Goal: Transaction & Acquisition: Purchase product/service

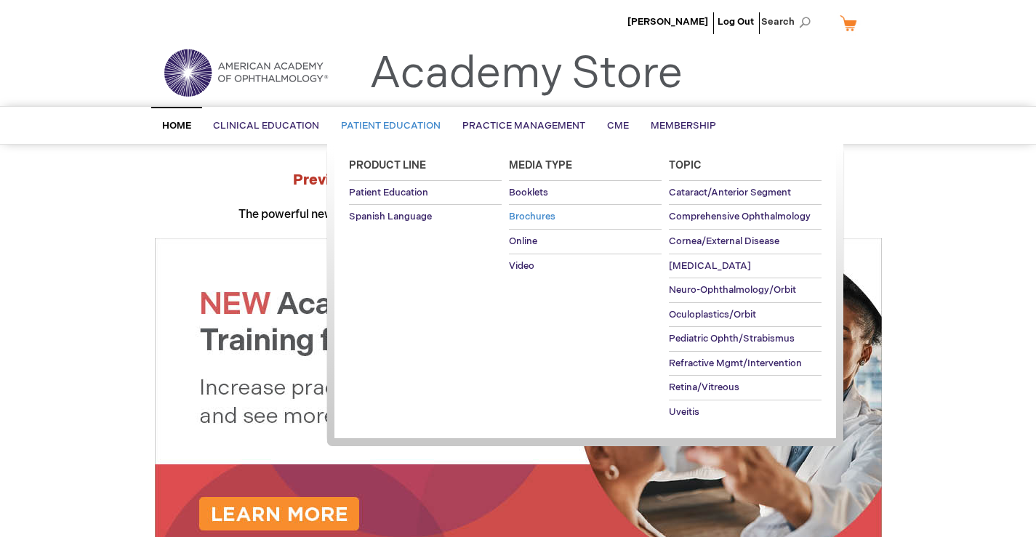
click at [549, 216] on span "Brochures" at bounding box center [532, 217] width 47 height 12
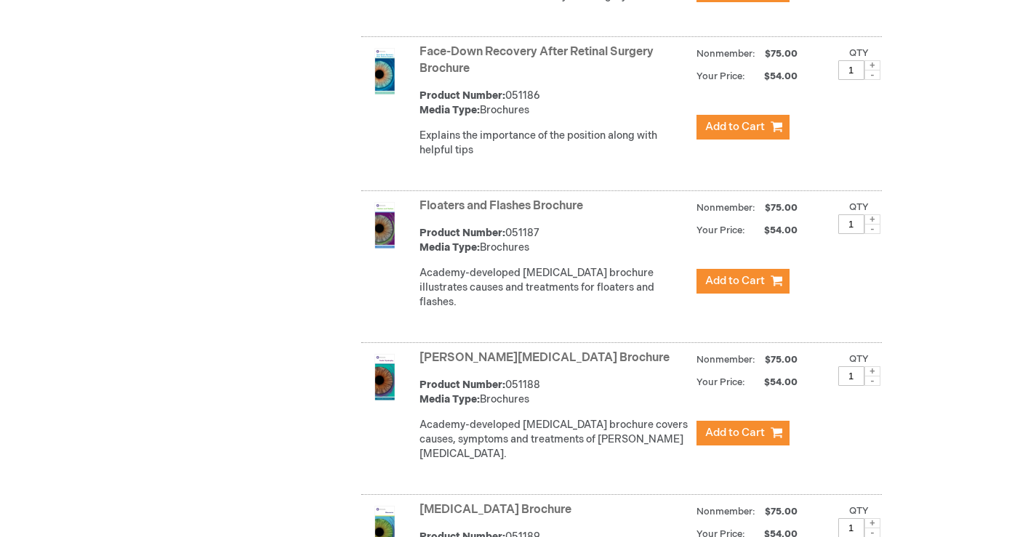
scroll to position [2254, 0]
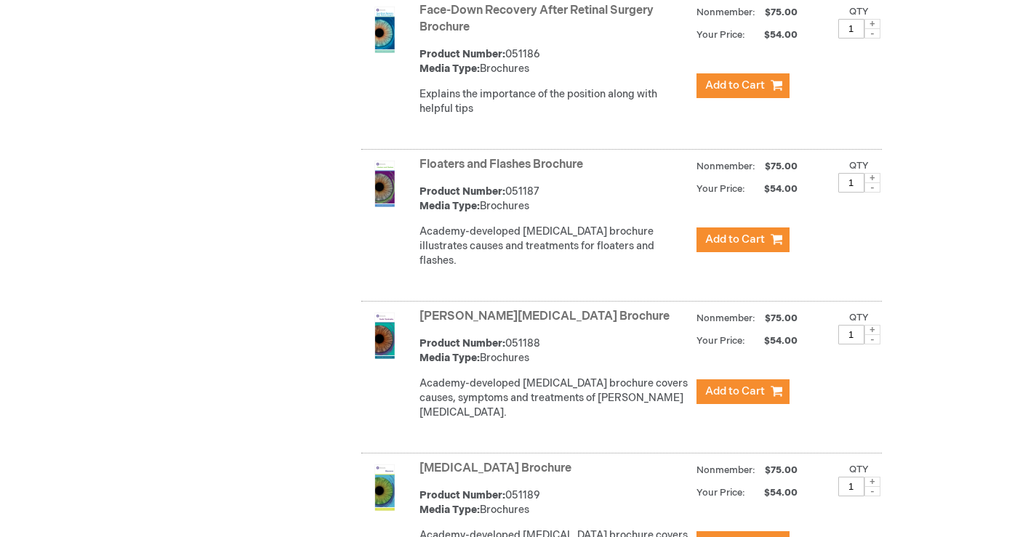
click at [873, 176] on span at bounding box center [873, 178] width 16 height 10
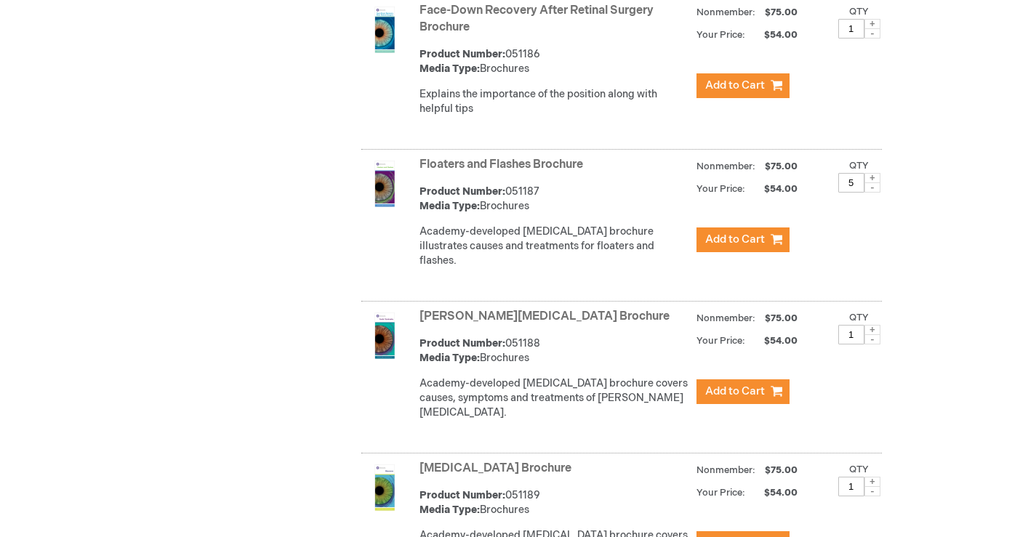
type input "6"
click at [747, 239] on span "Add to Cart" at bounding box center [735, 240] width 60 height 14
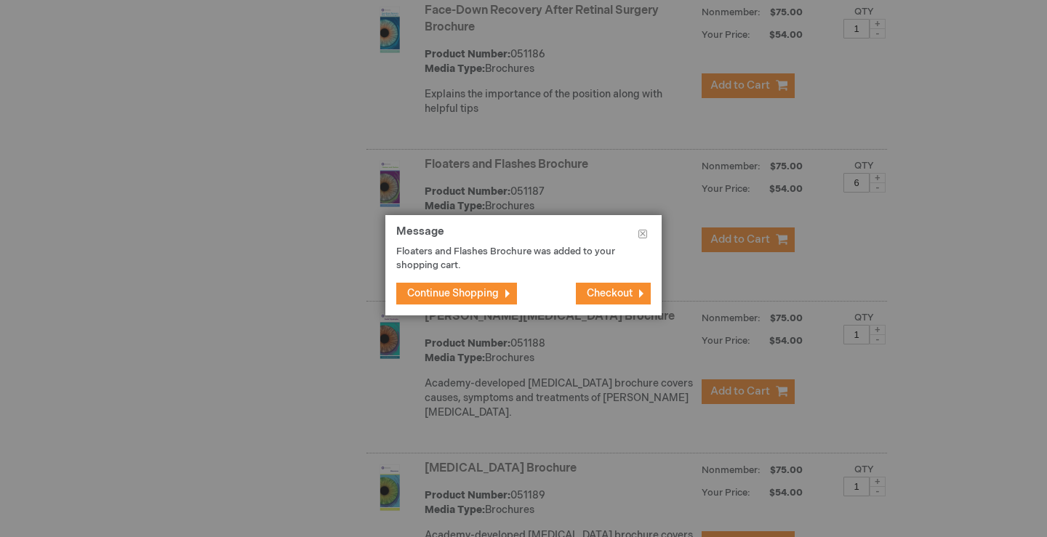
click at [448, 298] on span "Continue Shopping" at bounding box center [453, 293] width 92 height 12
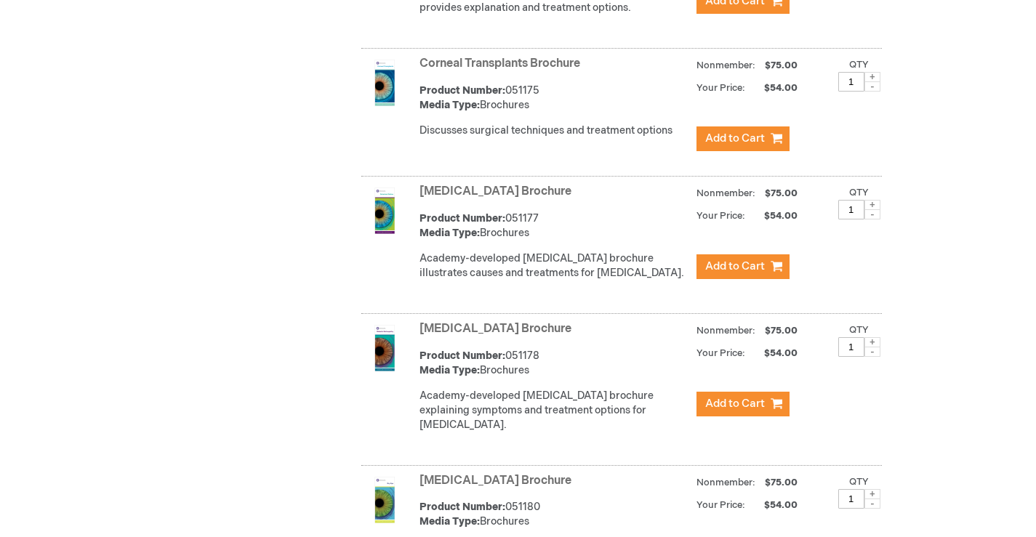
scroll to position [1454, 0]
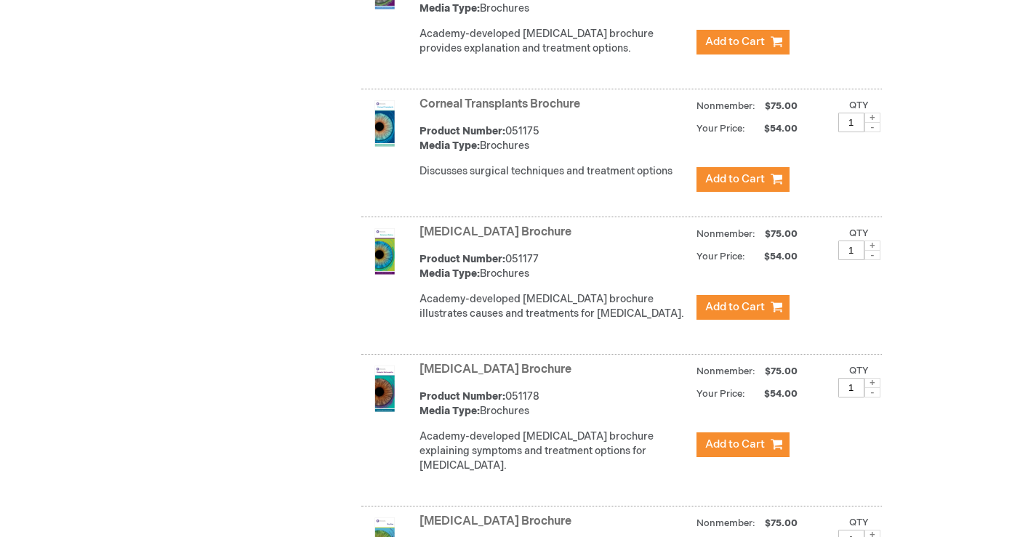
click at [875, 251] on span at bounding box center [873, 246] width 16 height 10
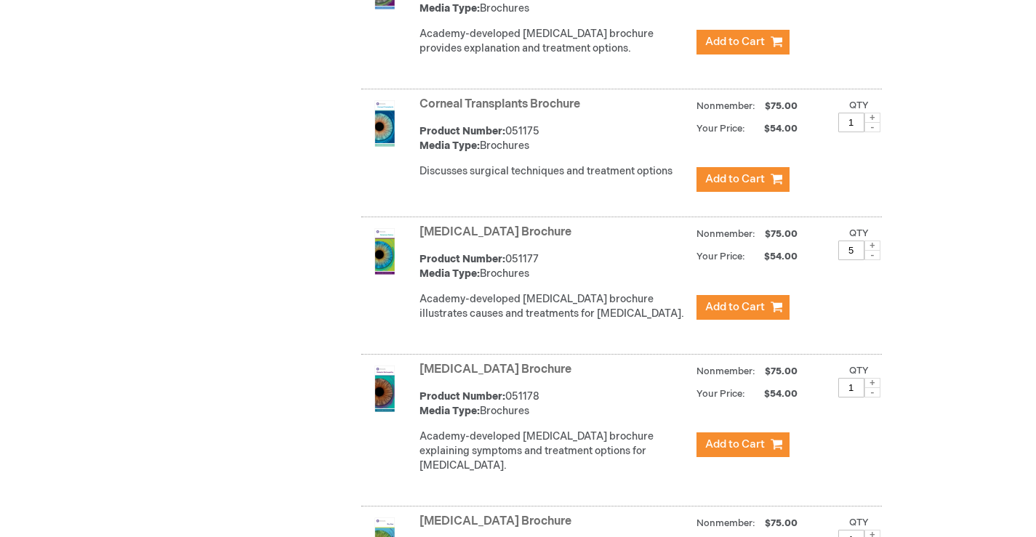
type input "6"
drag, startPoint x: 737, startPoint y: 328, endPoint x: 746, endPoint y: 334, distance: 11.1
click at [746, 320] on button "Add to Cart" at bounding box center [743, 307] width 93 height 25
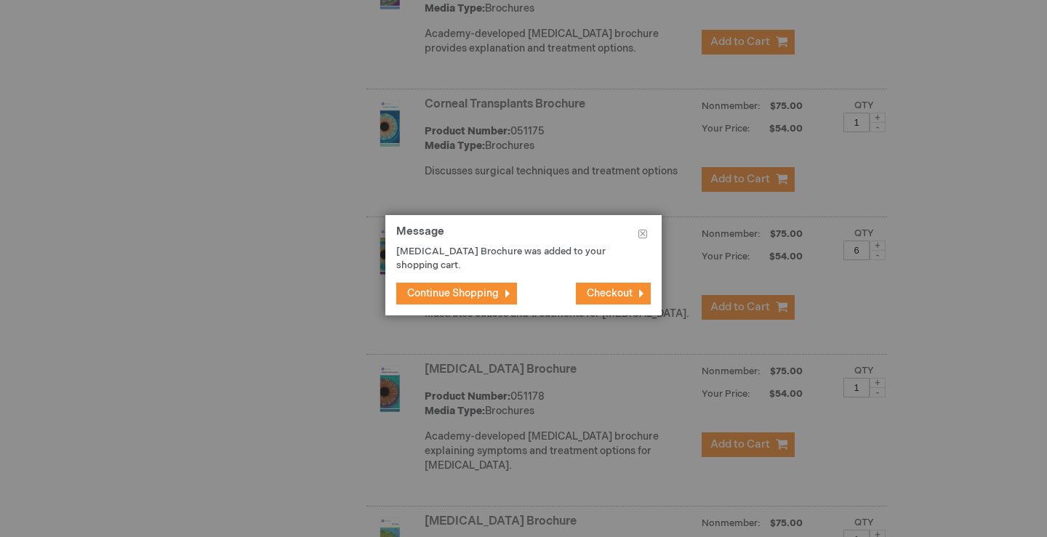
click at [457, 292] on span "Continue Shopping" at bounding box center [453, 293] width 92 height 12
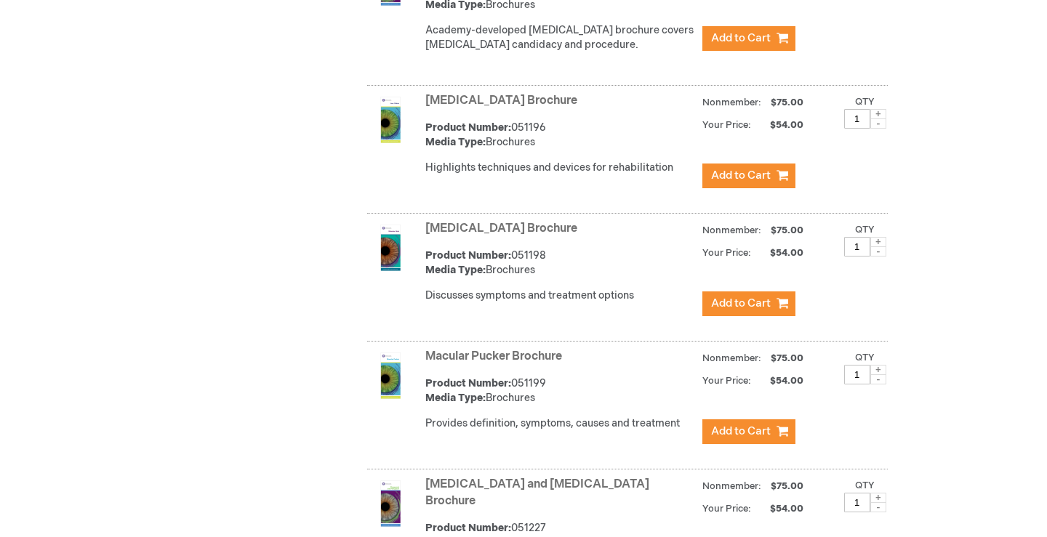
scroll to position [3563, 0]
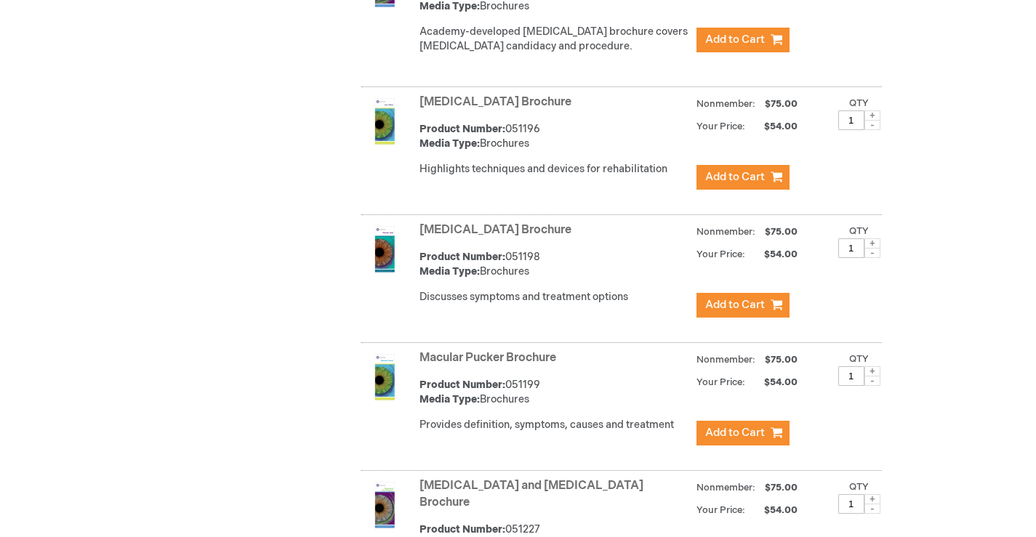
click at [876, 238] on span at bounding box center [873, 243] width 16 height 10
type input "5"
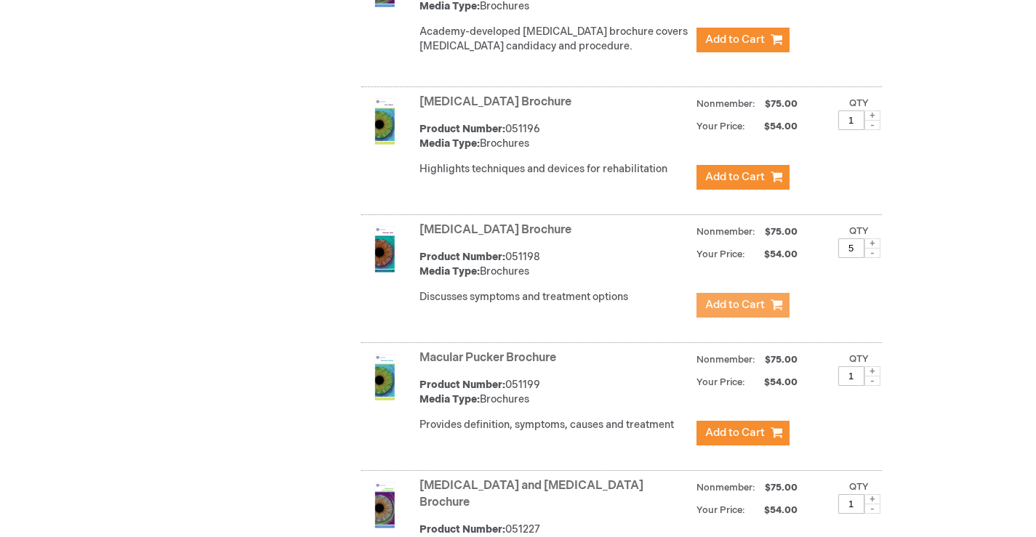
click at [737, 298] on span "Add to Cart" at bounding box center [735, 305] width 60 height 14
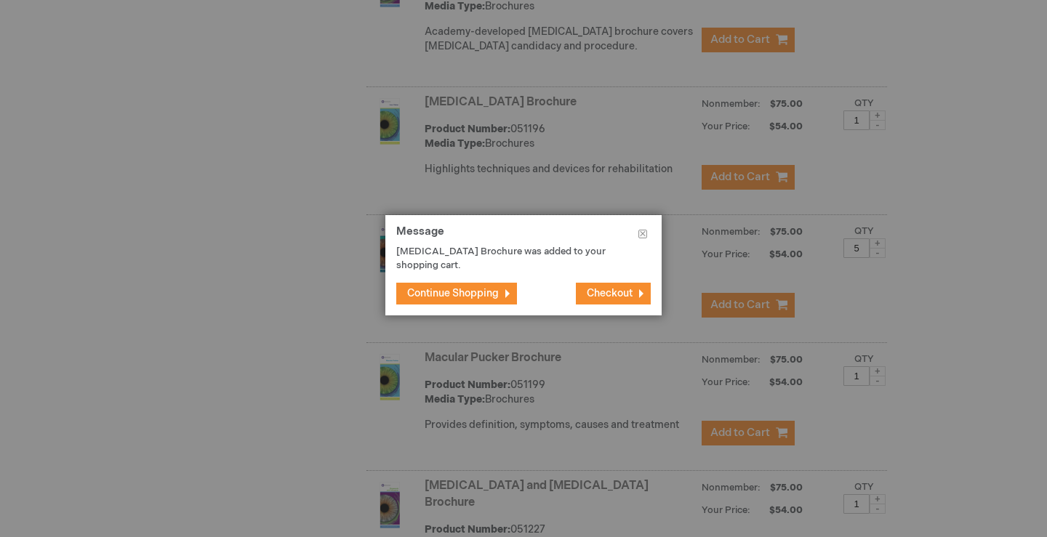
click at [622, 296] on span "Checkout" at bounding box center [610, 293] width 46 height 12
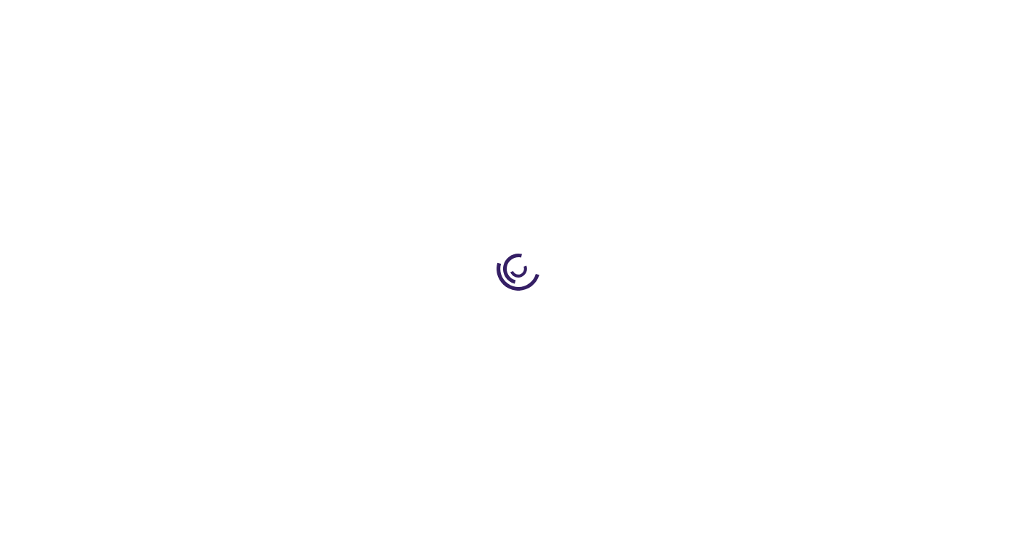
select select "US"
select select "57"
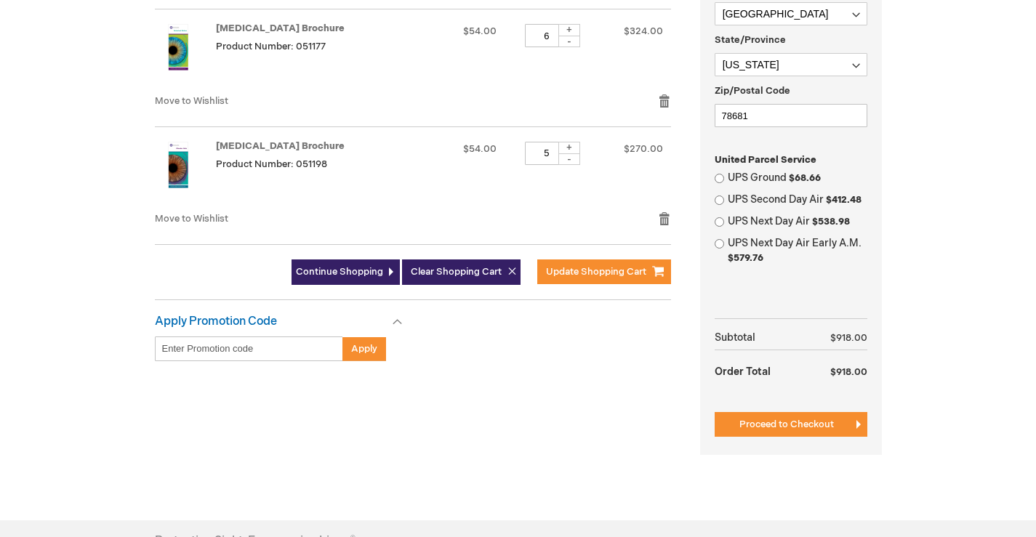
scroll to position [364, 0]
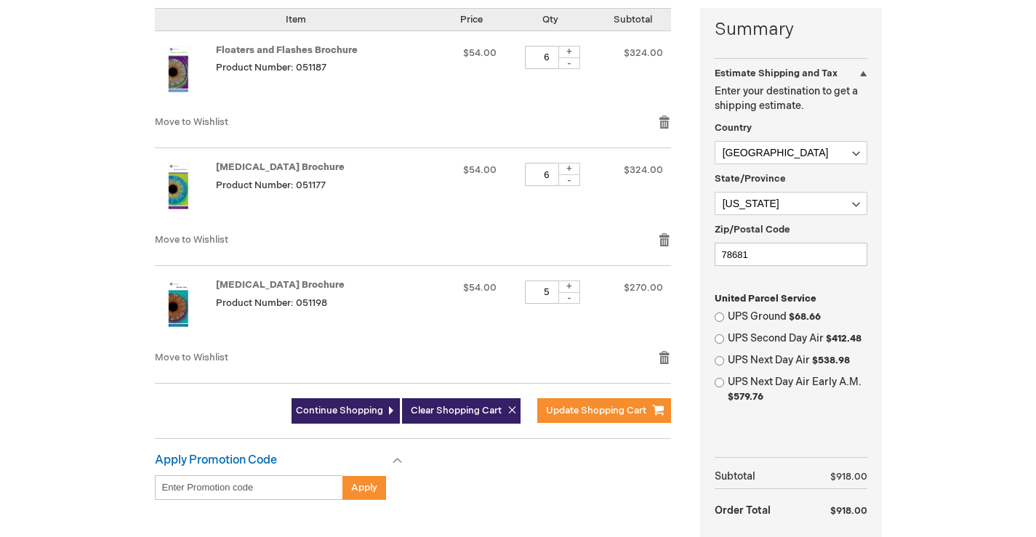
click at [571, 297] on div "-" at bounding box center [569, 298] width 22 height 12
type input "3"
click at [566, 180] on div "-" at bounding box center [569, 181] width 22 height 12
type input "5"
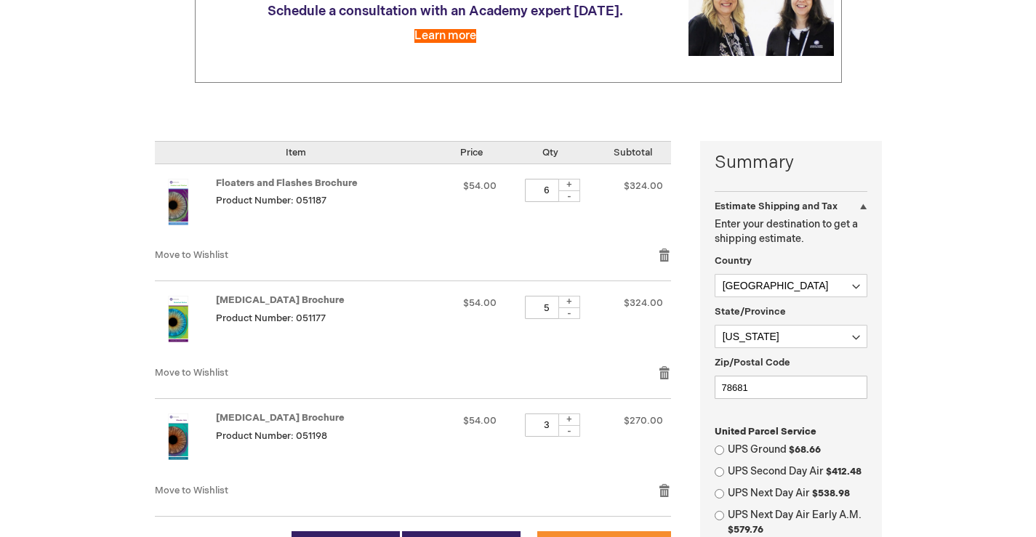
scroll to position [145, 0]
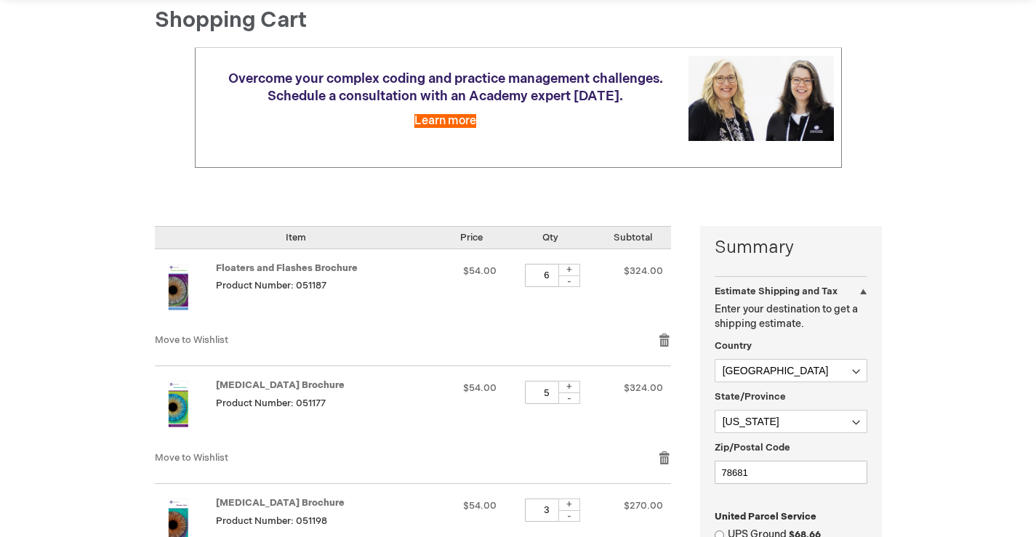
click at [567, 284] on div "-" at bounding box center [569, 282] width 22 height 12
type input "5"
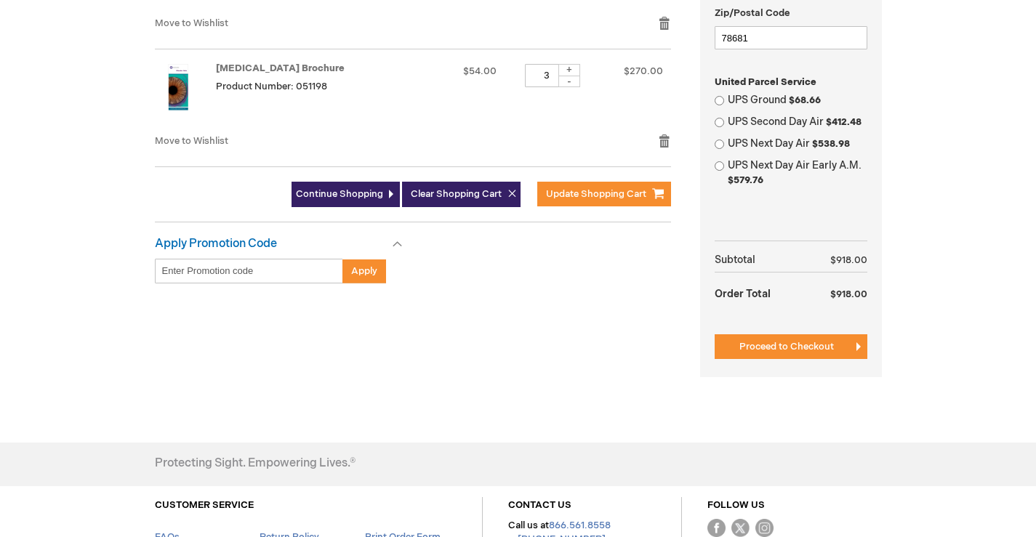
scroll to position [582, 0]
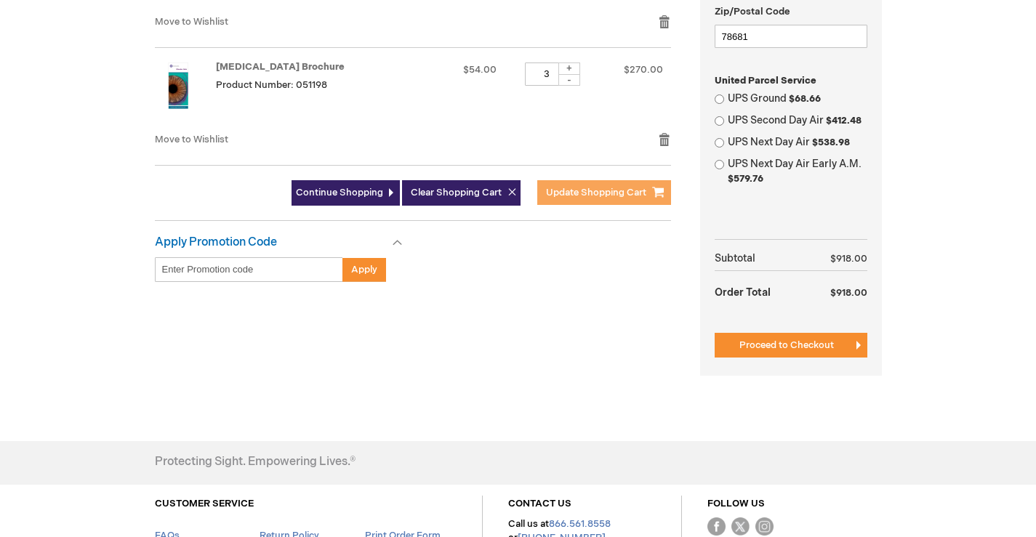
click at [598, 191] on span "Update Shopping Cart" at bounding box center [596, 193] width 100 height 12
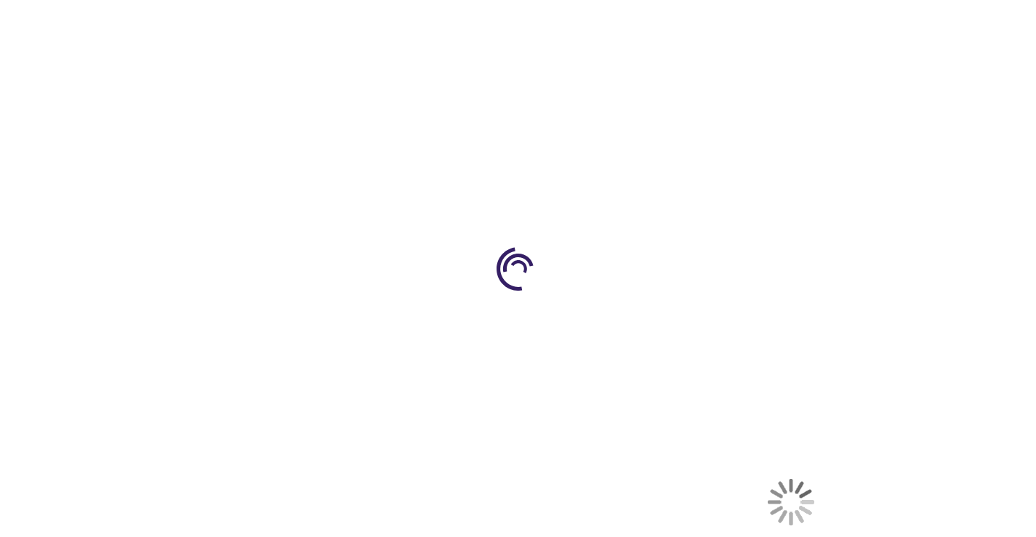
select select "US"
select select "57"
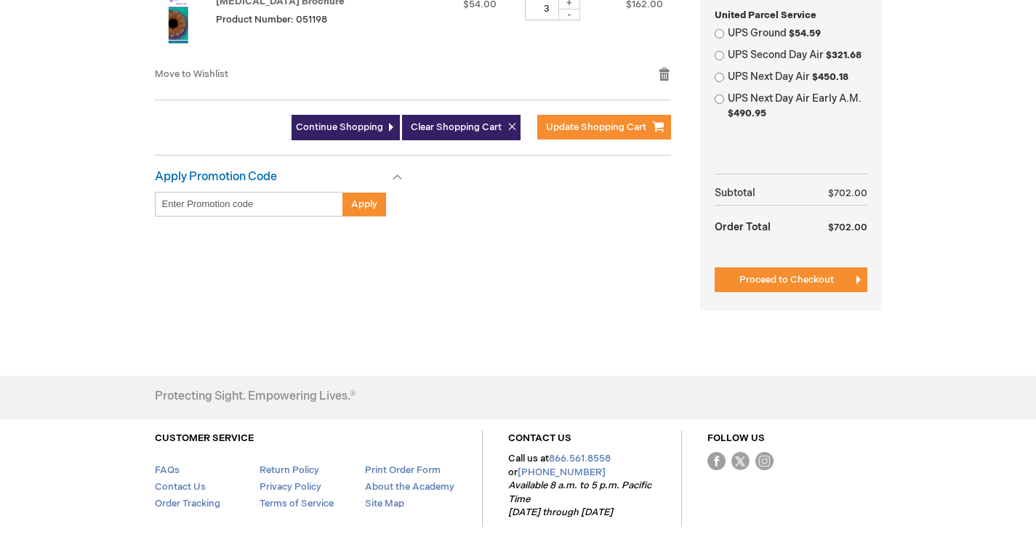
scroll to position [654, 0]
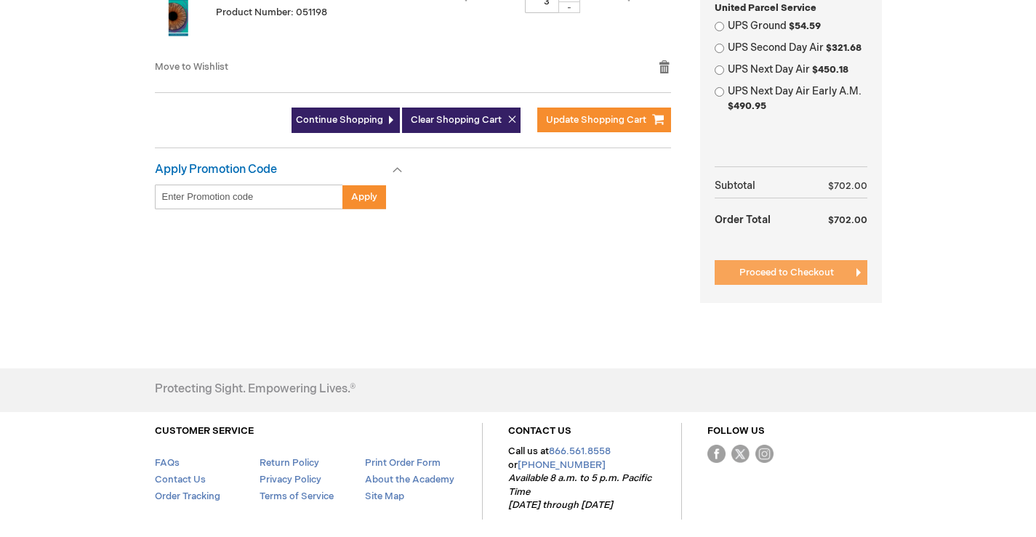
click at [791, 273] on span "Proceed to Checkout" at bounding box center [786, 273] width 95 height 12
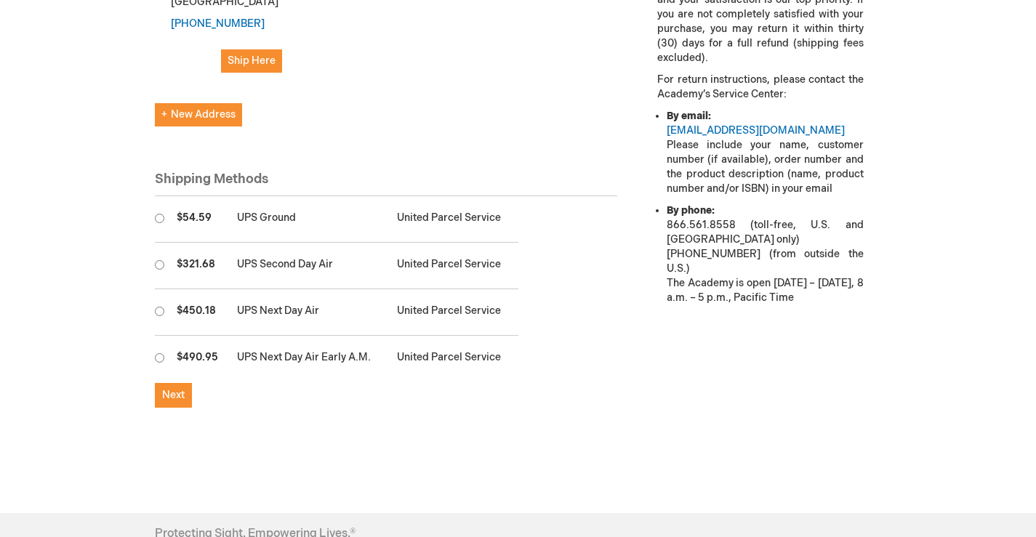
scroll to position [669, 0]
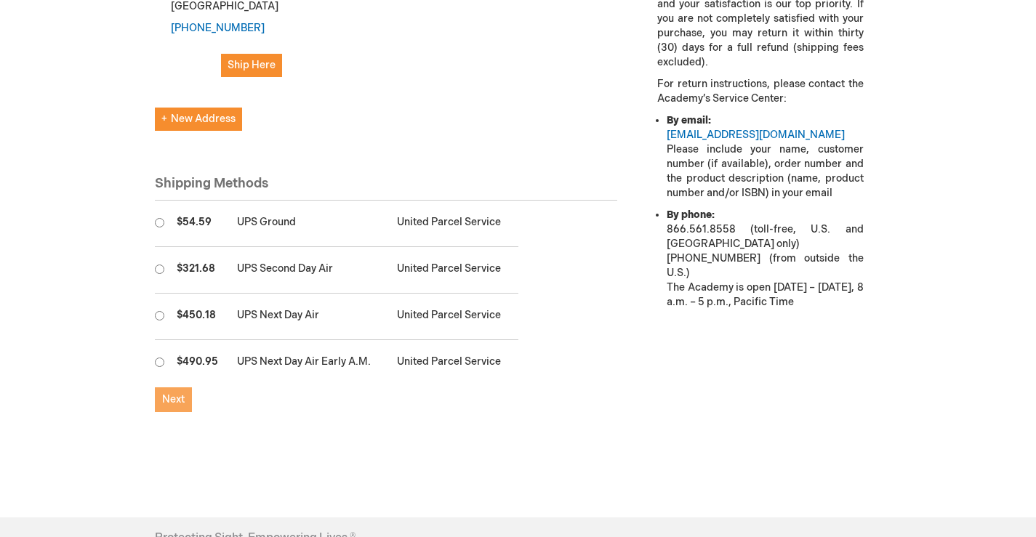
click at [191, 388] on button "Next" at bounding box center [173, 400] width 37 height 25
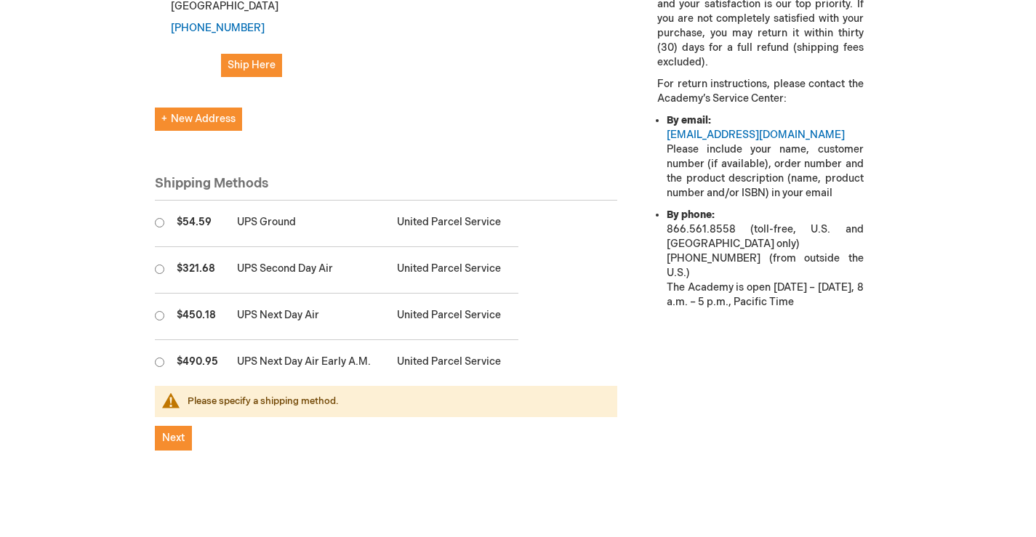
click at [155, 218] on input "radio" at bounding box center [159, 222] width 9 height 9
radio input "true"
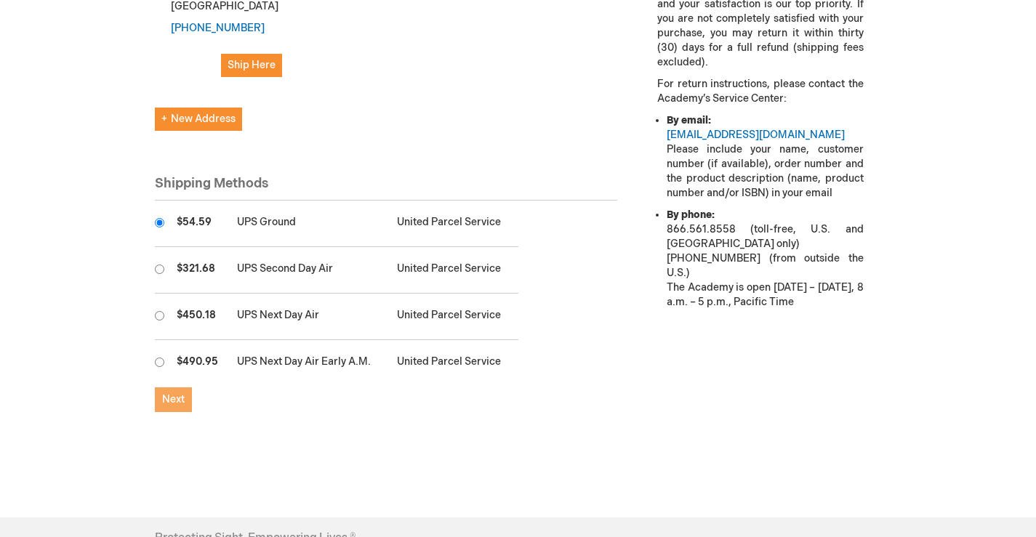
click at [182, 388] on button "Next" at bounding box center [173, 400] width 37 height 25
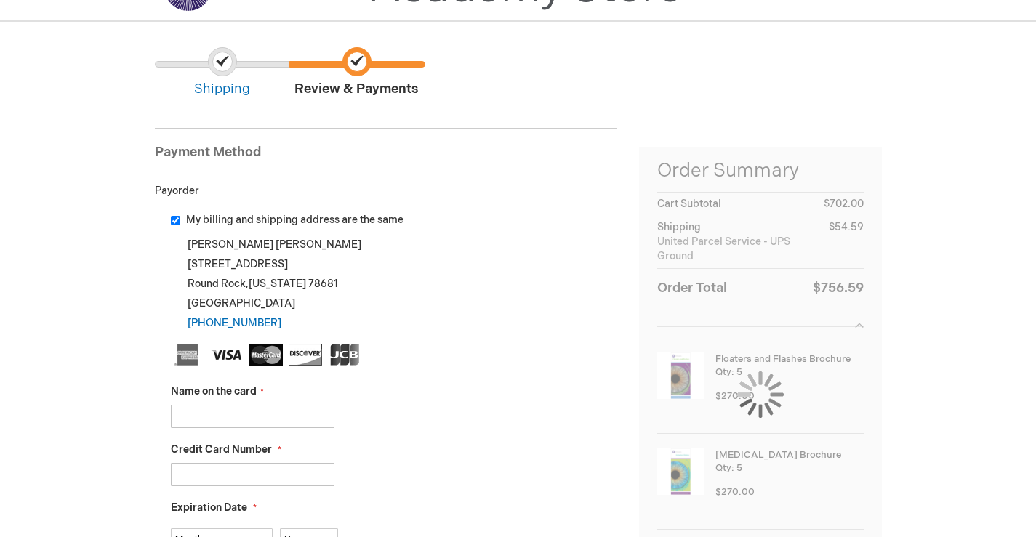
scroll to position [218, 0]
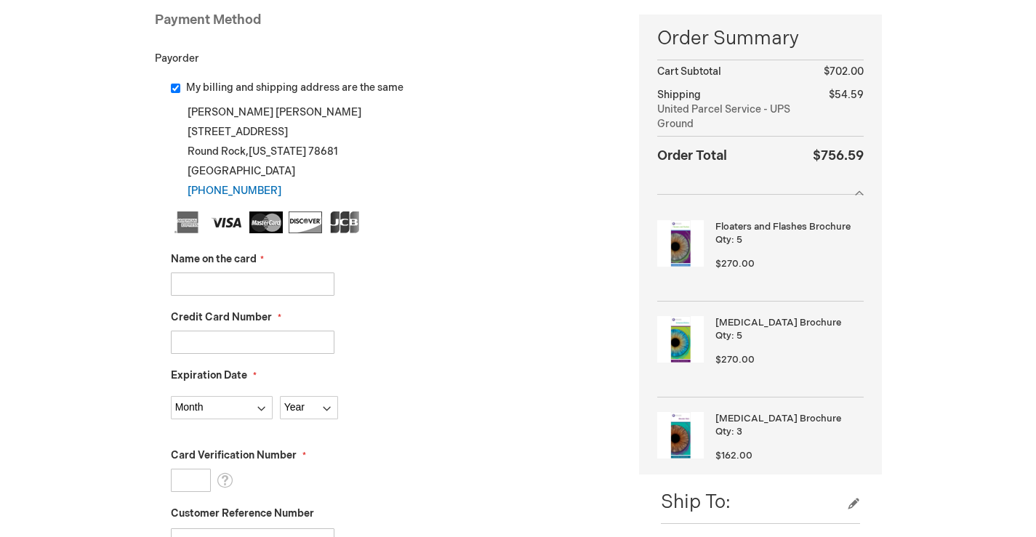
click at [254, 290] on input "Name on the card" at bounding box center [253, 284] width 164 height 23
type input "Ravi Patel"
click at [233, 348] on input "Credit Card Number" at bounding box center [253, 342] width 164 height 23
type input "4154177270841093"
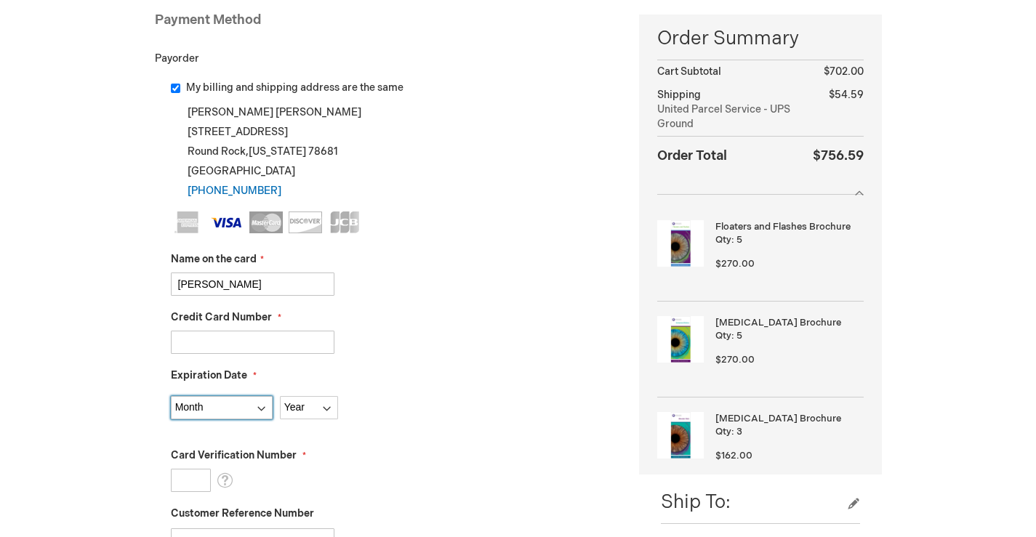
click at [248, 404] on select "Month 01 - January 02 - February 03 - March 04 - April 05 - May 06 - June 07 - …" at bounding box center [222, 407] width 102 height 23
select select "8"
click at [171, 396] on select "Month 01 - January 02 - February 03 - March 04 - April 05 - May 06 - June 07 - …" at bounding box center [222, 407] width 102 height 23
click at [316, 406] on select "Year 2025 2026 2027 2028 2029 2030 2031 2032 2033 2034 2035" at bounding box center [309, 407] width 58 height 23
select select "2029"
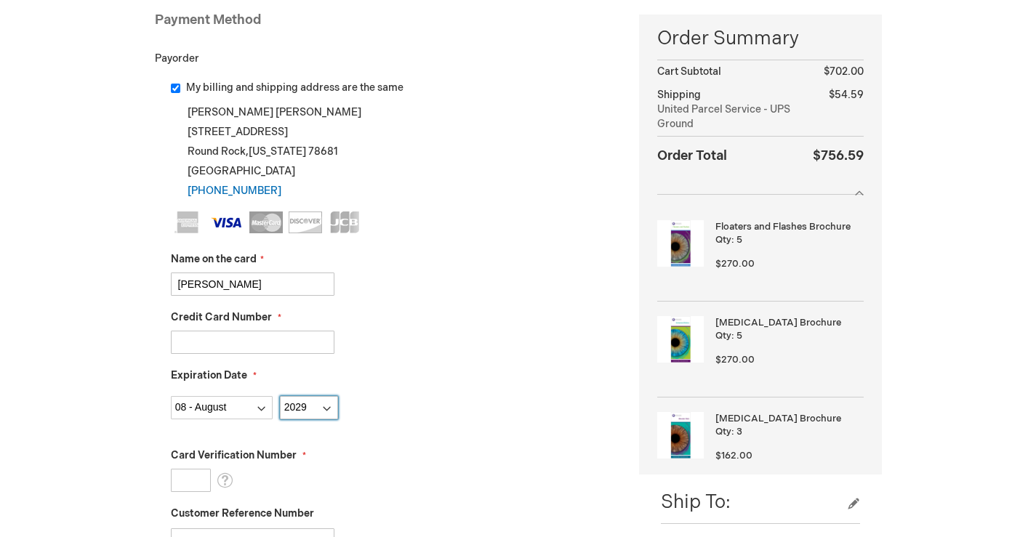
click at [280, 396] on select "Year 2025 2026 2027 2028 2029 2030 2031 2032 2033 2034 2035" at bounding box center [309, 407] width 58 height 23
click at [197, 476] on input "Card Verification Number" at bounding box center [191, 480] width 40 height 23
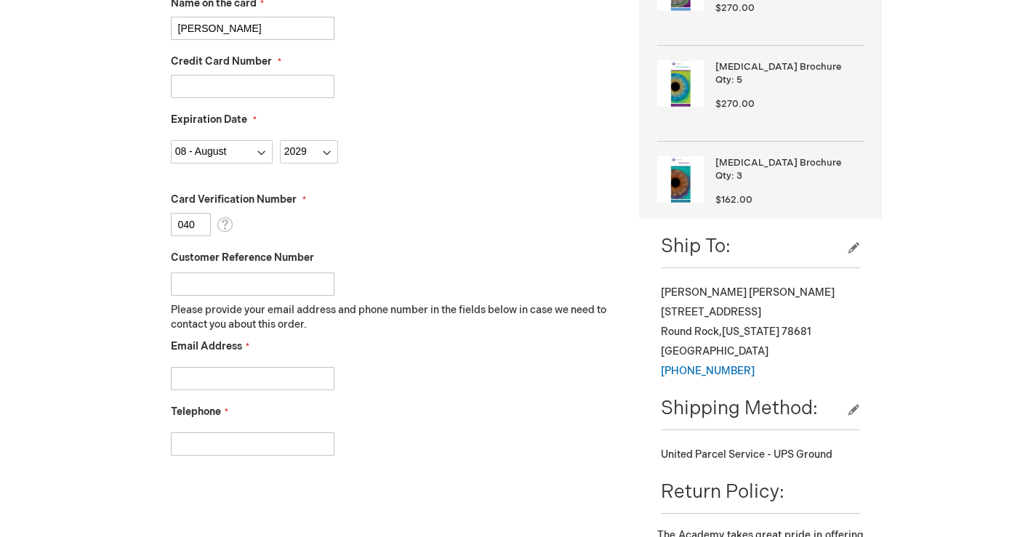
scroll to position [509, 0]
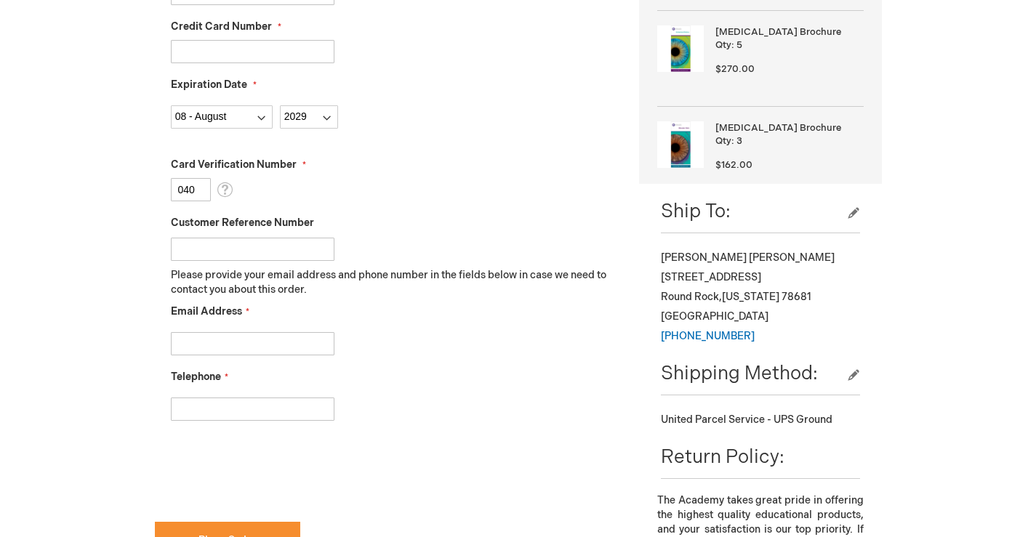
type input "040"
click at [242, 342] on input "Email Address" at bounding box center [253, 343] width 164 height 23
click at [216, 342] on input "Email Address" at bounding box center [253, 343] width 164 height 23
type input "alaake@eyeassociatestexas.com"
click at [249, 410] on input "Telephone" at bounding box center [253, 409] width 164 height 23
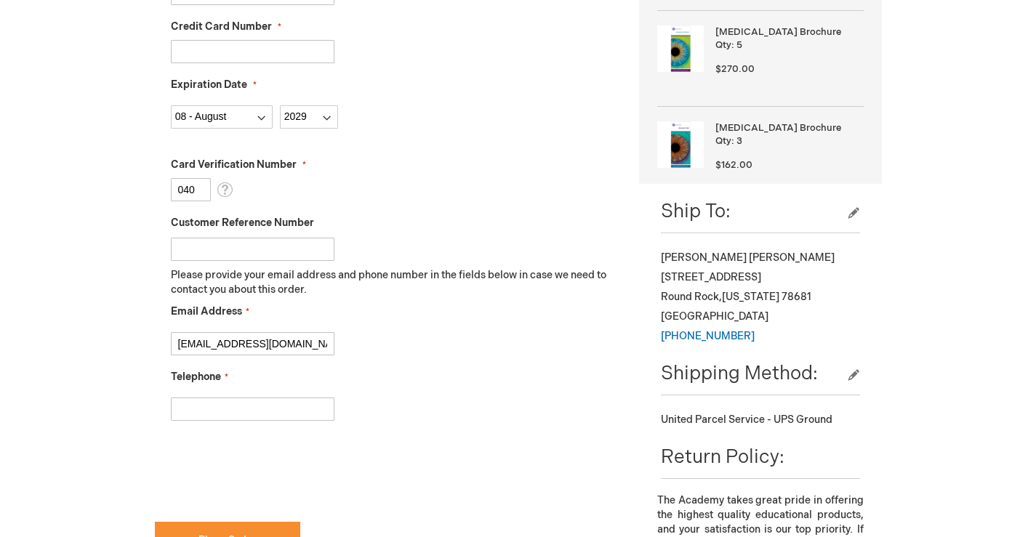
type input "5122441991"
checkbox input "true"
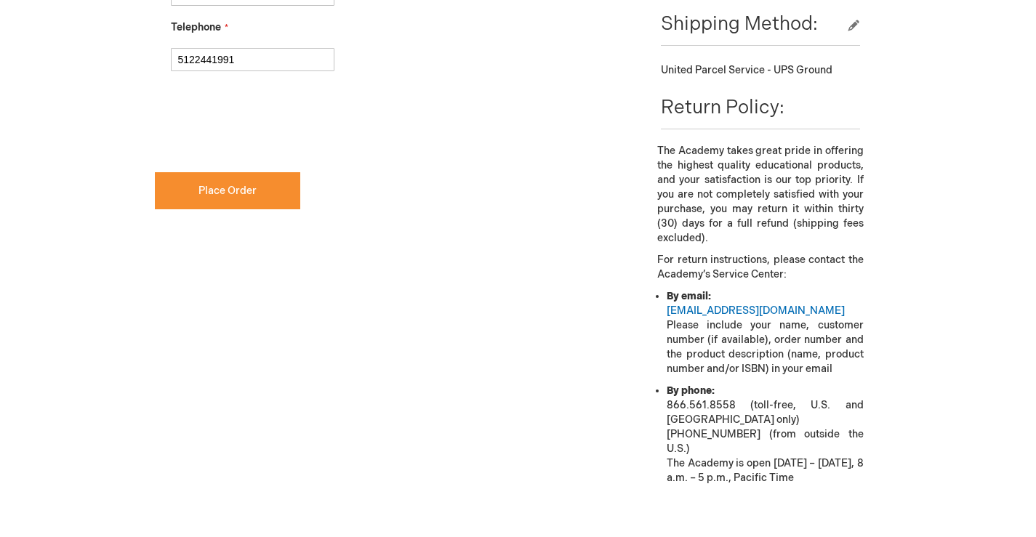
scroll to position [873, 0]
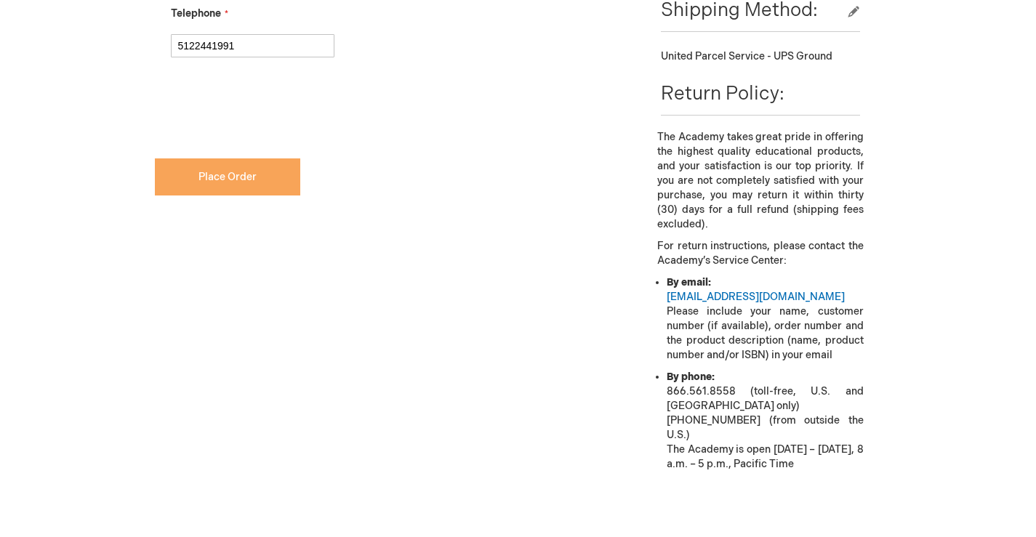
click at [248, 186] on button "Place Order" at bounding box center [227, 177] width 145 height 37
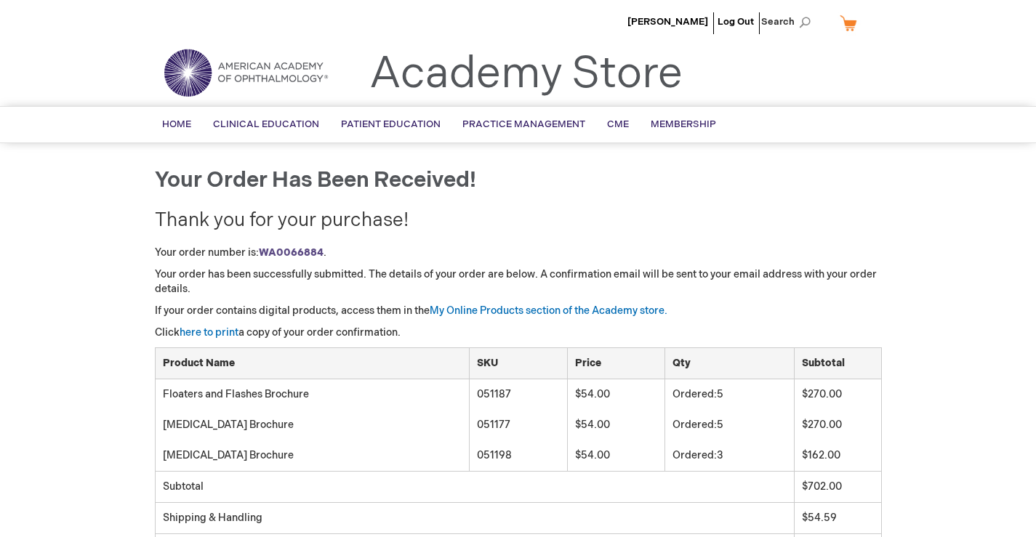
click at [733, 221] on h2 "Thank you for your purchase!" at bounding box center [518, 221] width 727 height 21
